Goal: Task Accomplishment & Management: Manage account settings

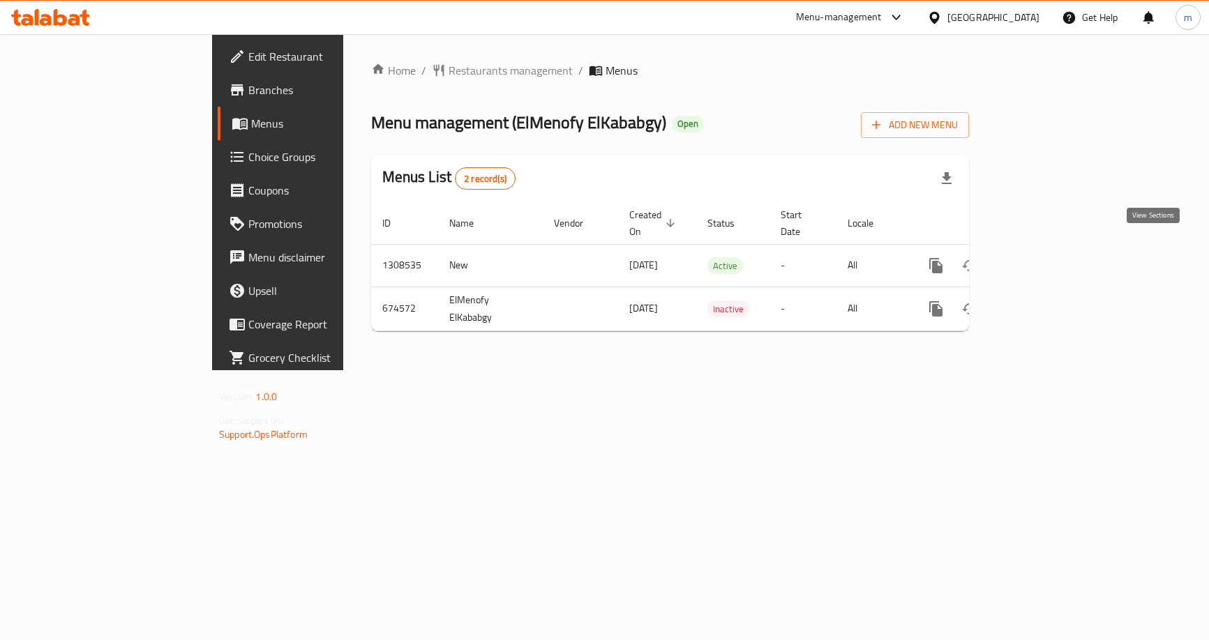
click at [1053, 262] on link "enhanced table" at bounding box center [1036, 265] width 33 height 33
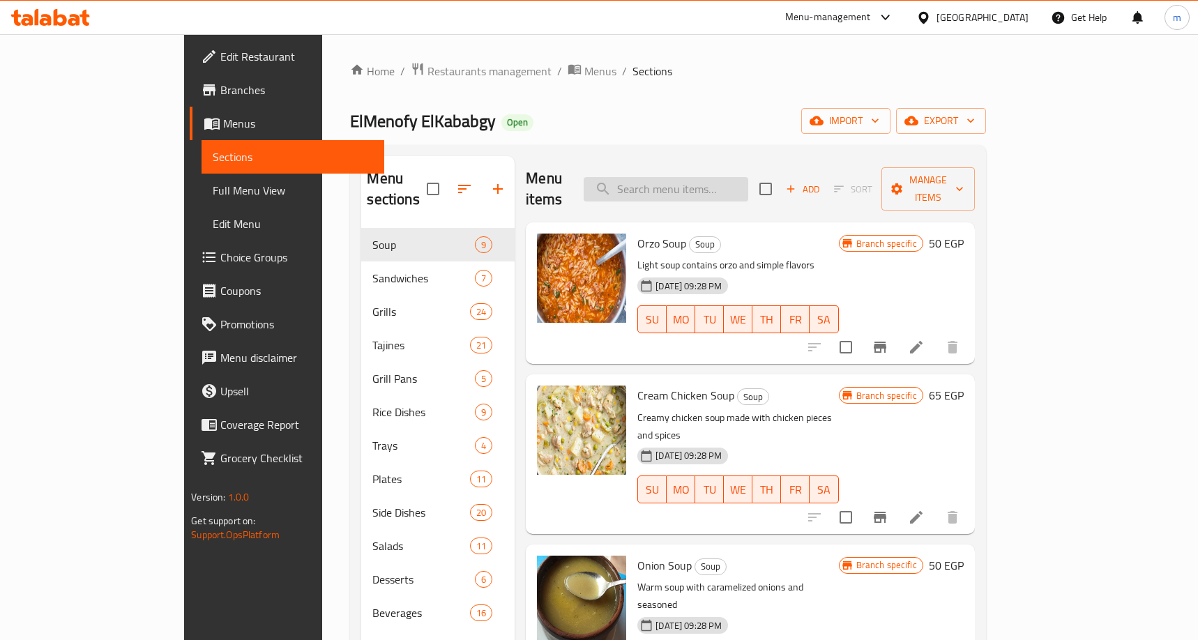
click at [746, 188] on input "search" at bounding box center [666, 189] width 165 height 24
paste input "Pure Lamb Kebab"
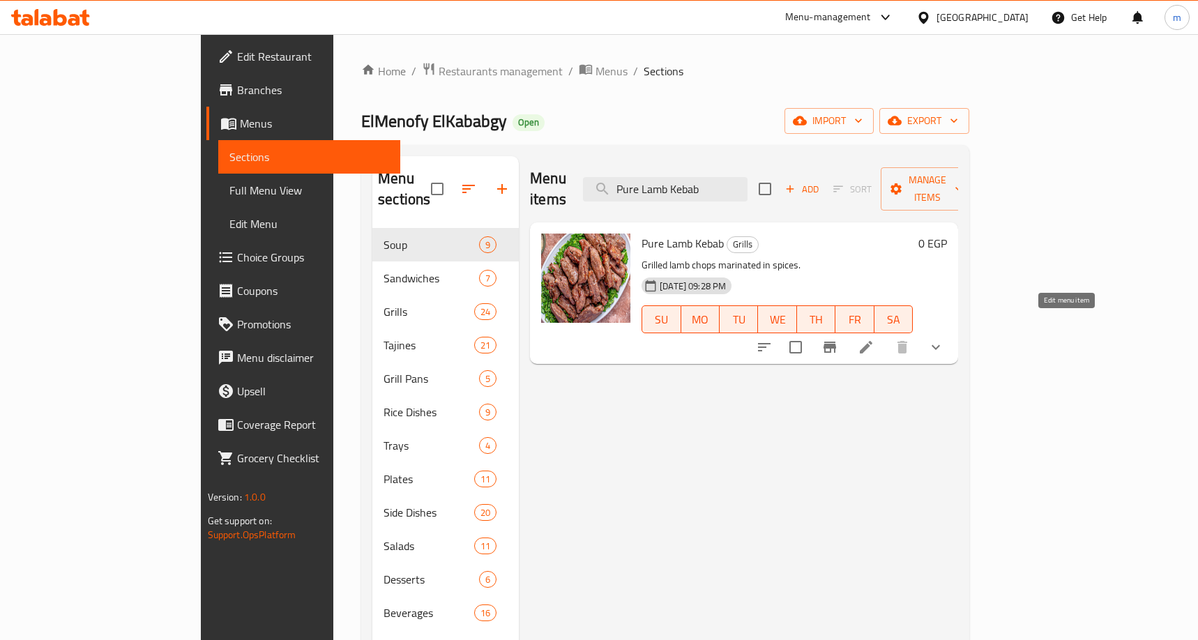
type input "Pure Lamb Kebab"
click at [873, 341] on icon at bounding box center [866, 347] width 13 height 13
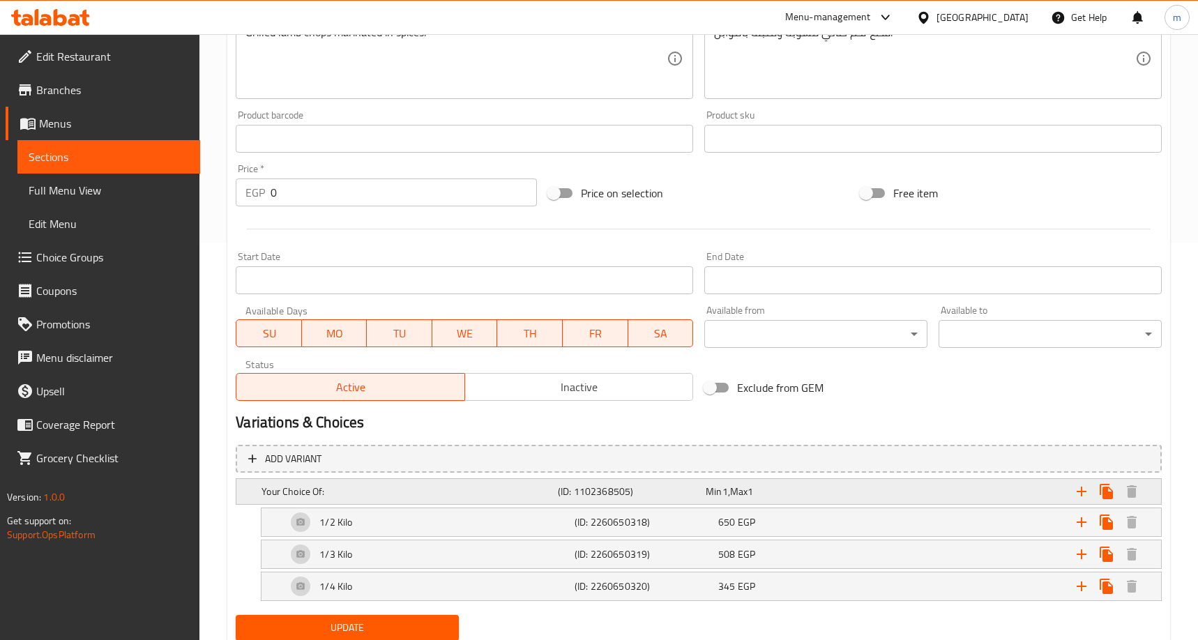
scroll to position [446, 0]
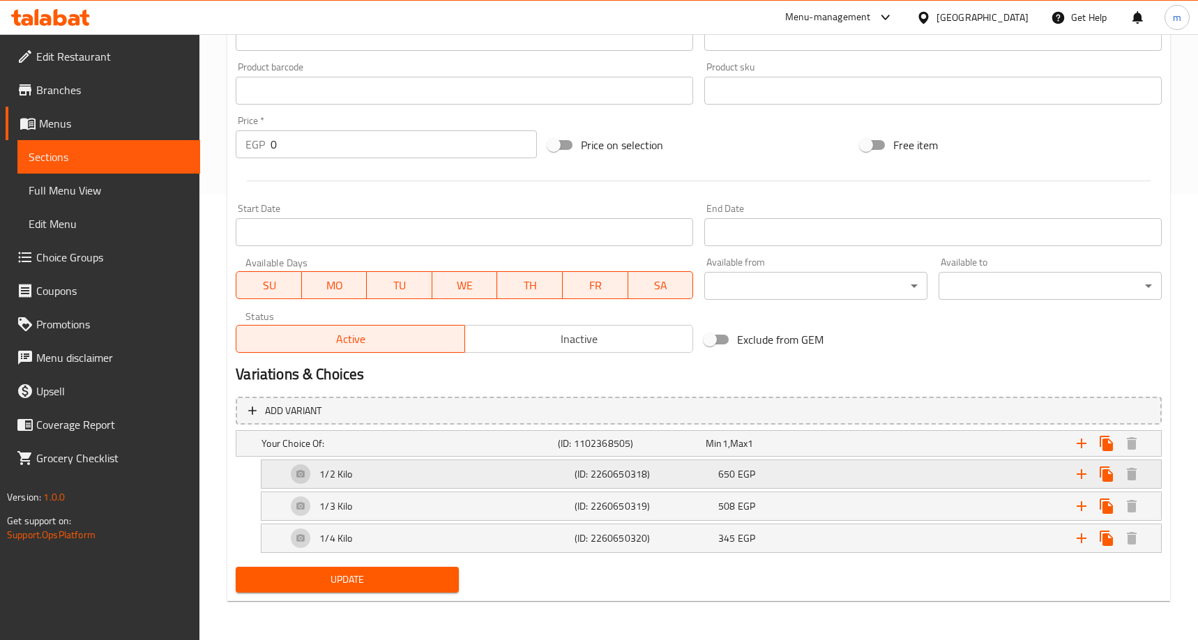
click at [969, 459] on div "Expand" at bounding box center [999, 443] width 296 height 31
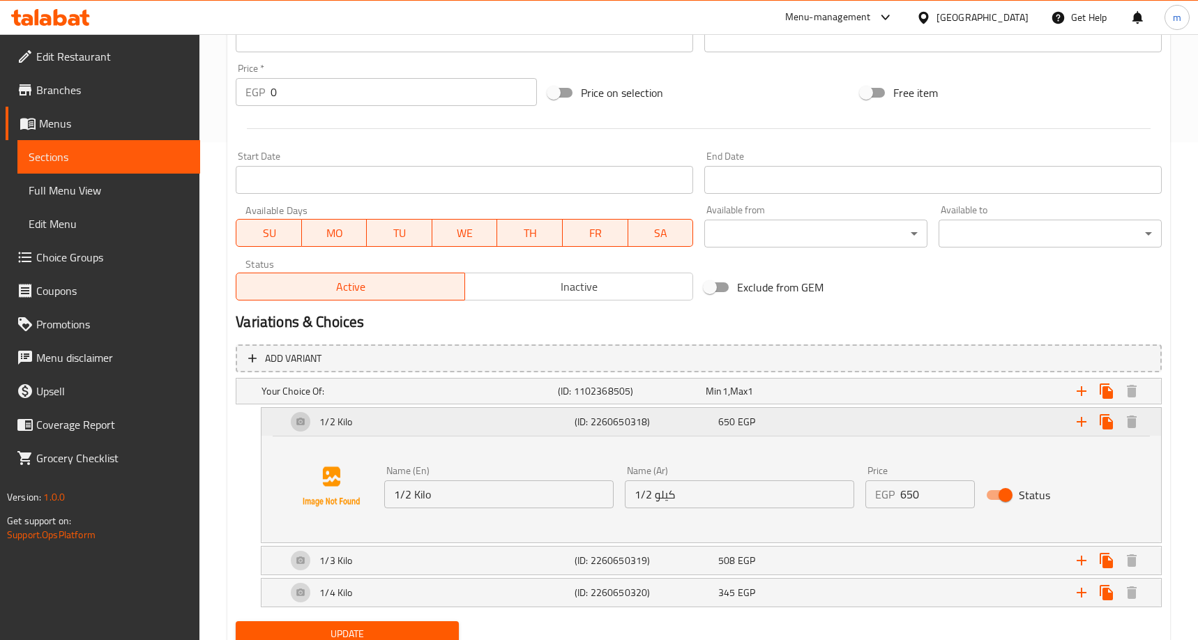
scroll to position [552, 0]
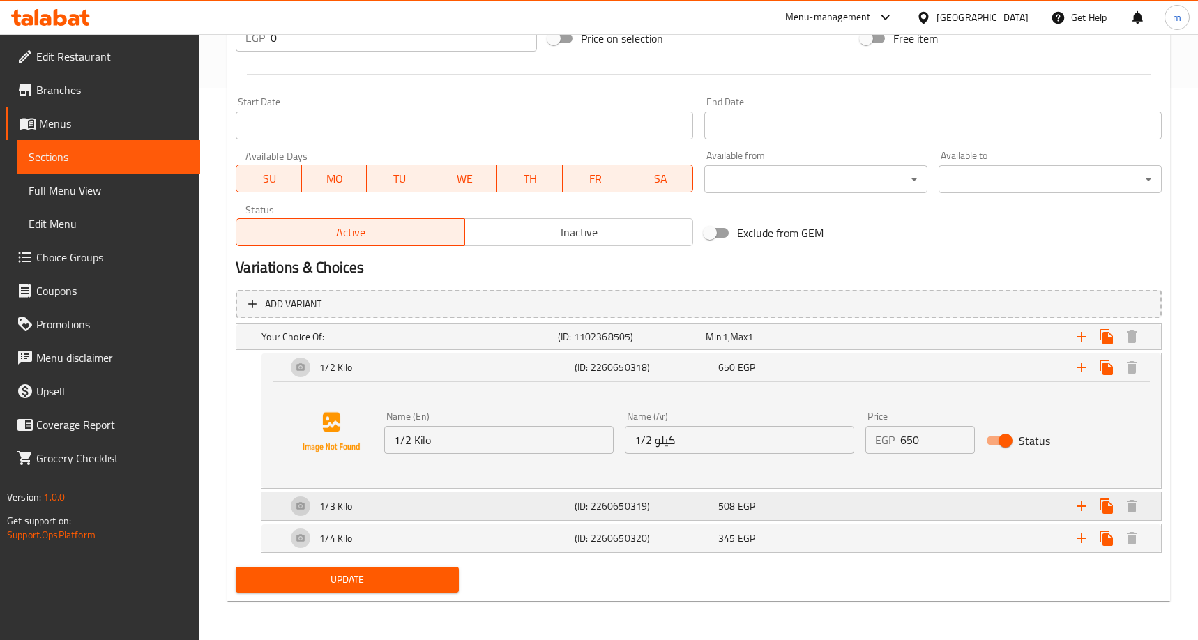
click at [861, 352] on div "Expand" at bounding box center [999, 337] width 296 height 31
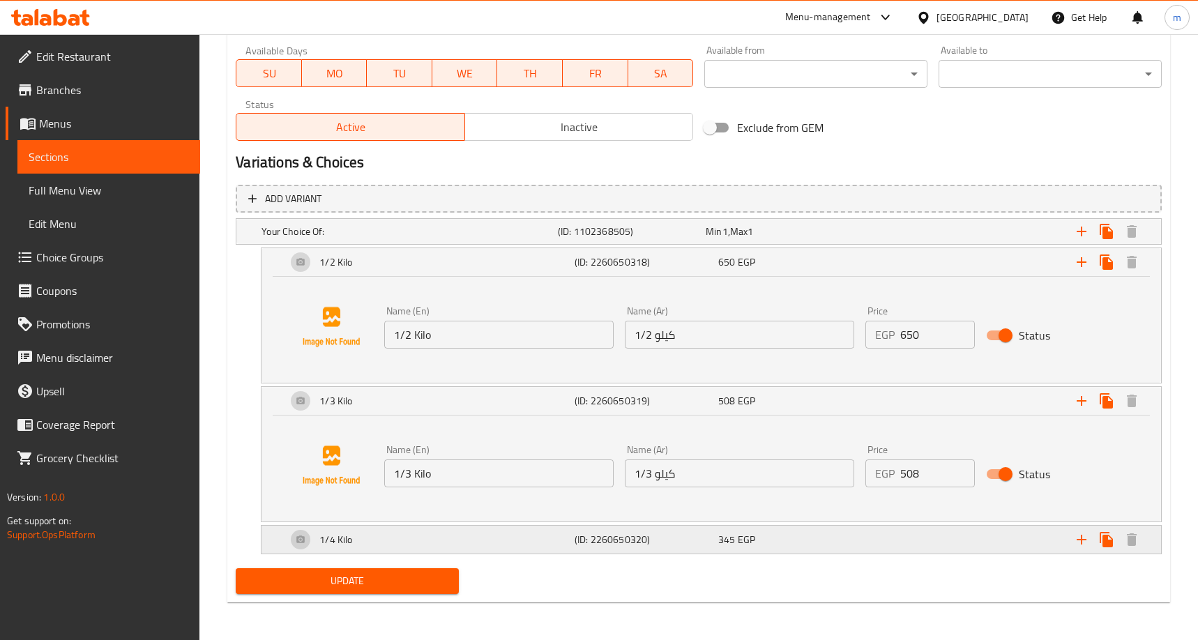
scroll to position [659, 0]
click at [836, 237] on div "345 EGP" at bounding box center [777, 230] width 142 height 14
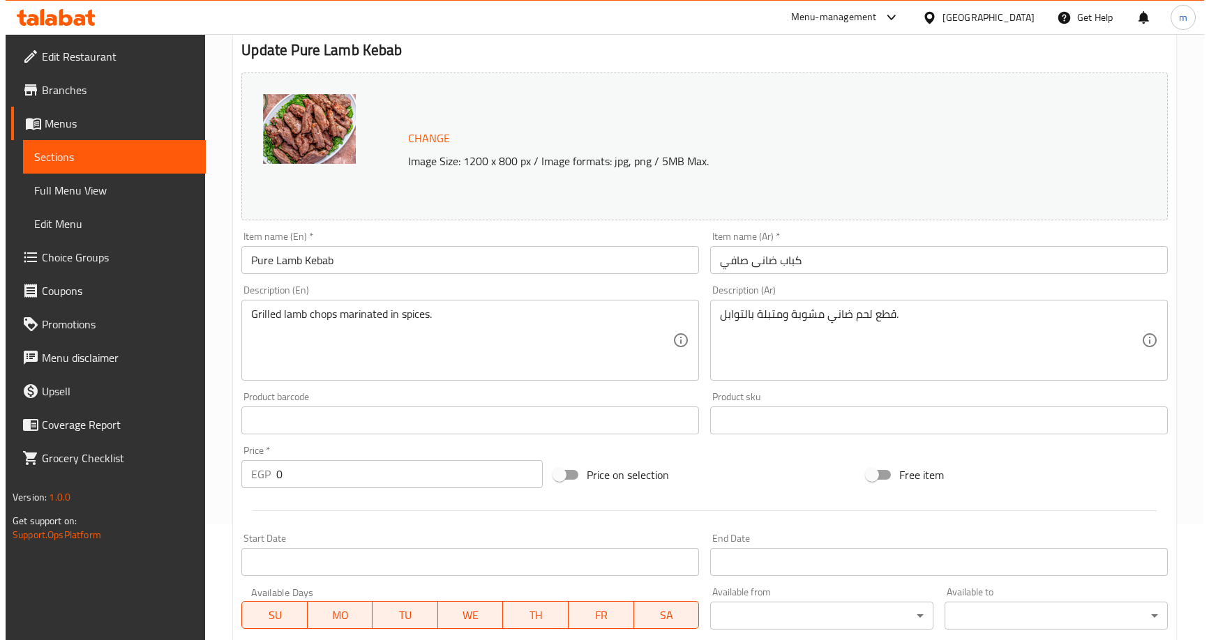
scroll to position [0, 0]
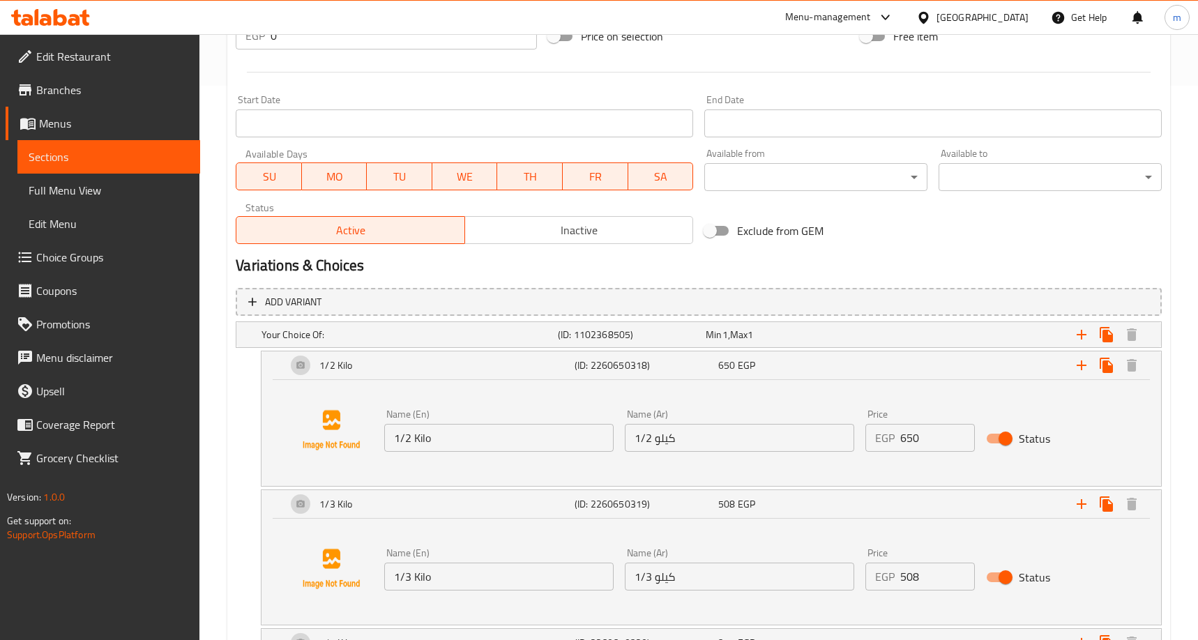
scroll to position [347, 0]
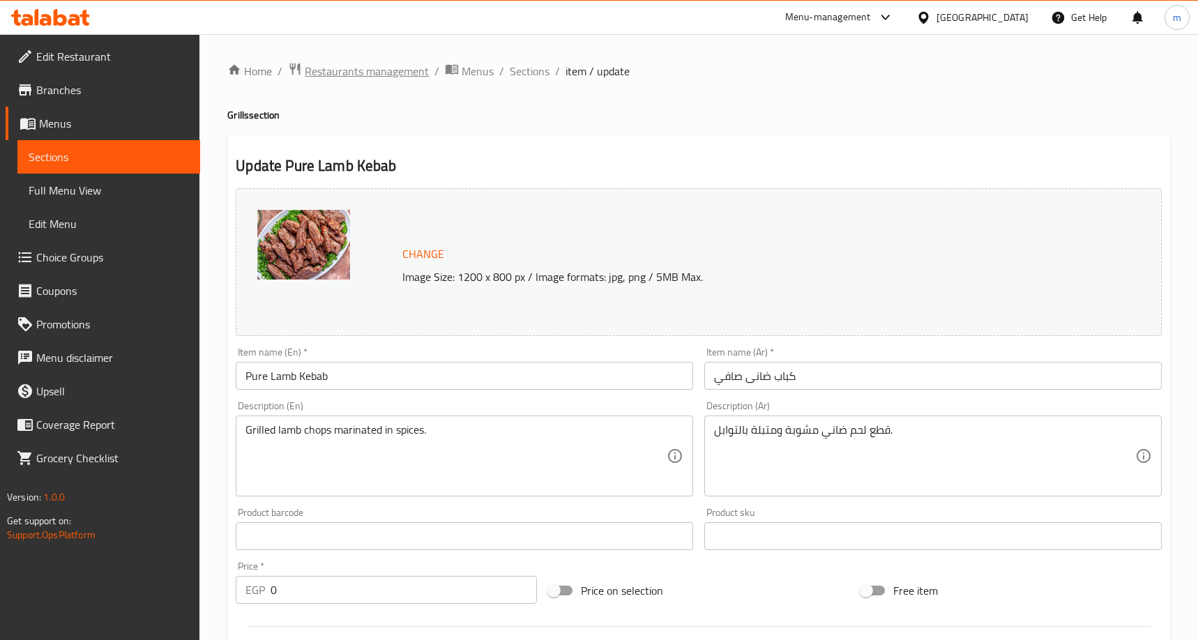
click at [378, 70] on span "Restaurants management" at bounding box center [367, 71] width 124 height 17
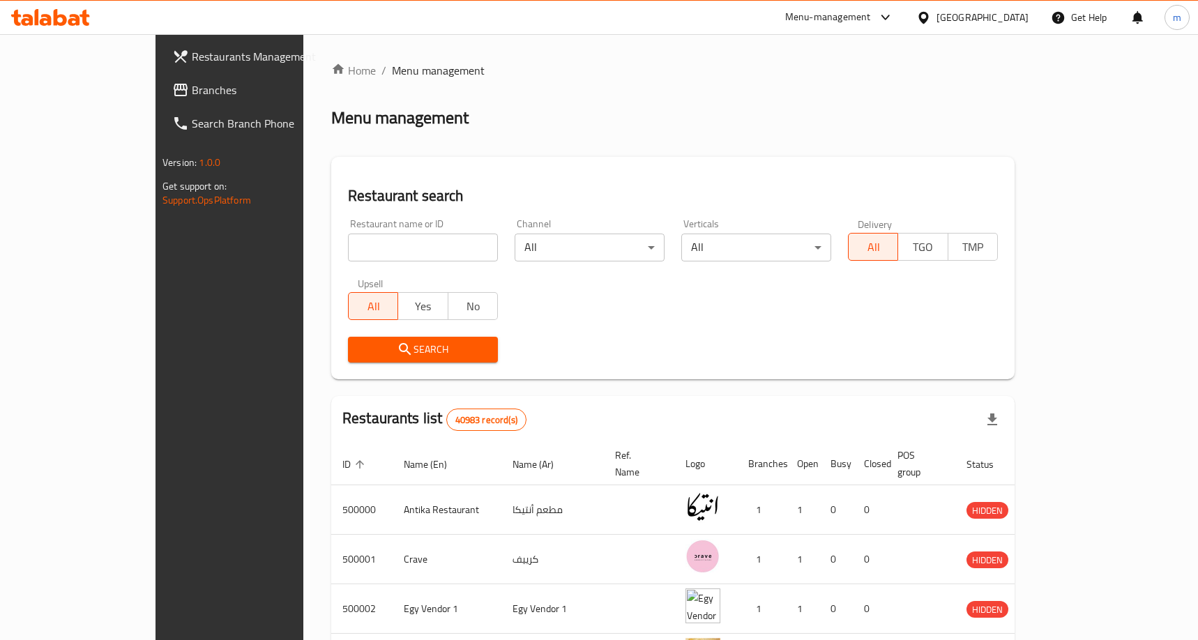
click at [192, 89] on span "Branches" at bounding box center [268, 90] width 153 height 17
